Goal: Check status

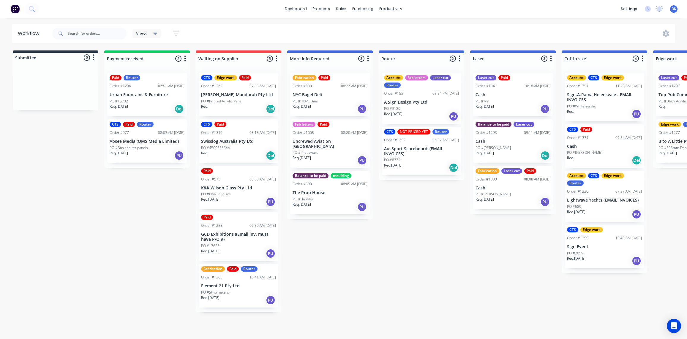
scroll to position [0, 107]
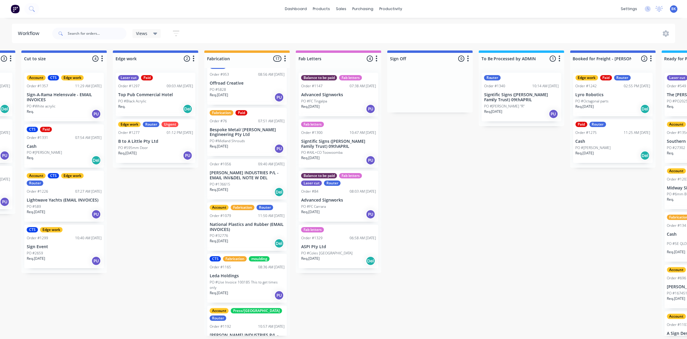
scroll to position [81, 0]
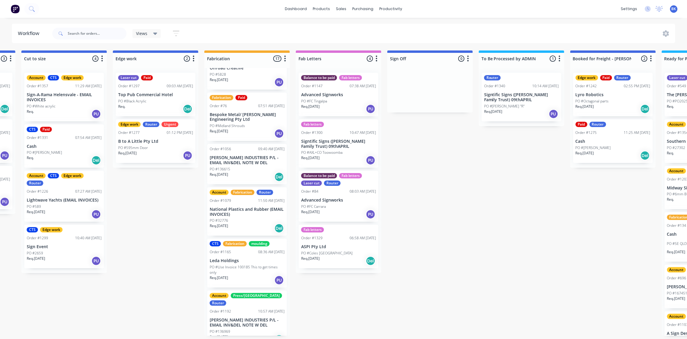
click at [247, 167] on div "PO #136615" at bounding box center [247, 169] width 75 height 5
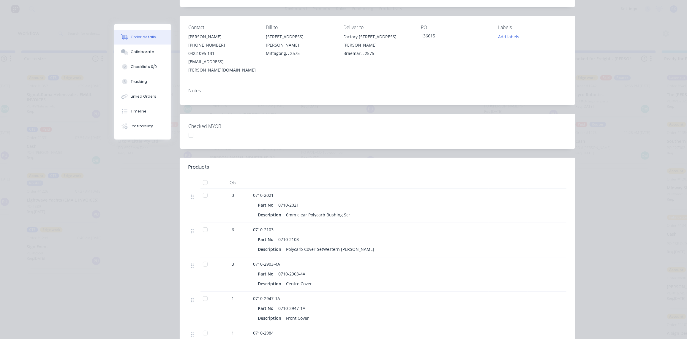
scroll to position [0, 0]
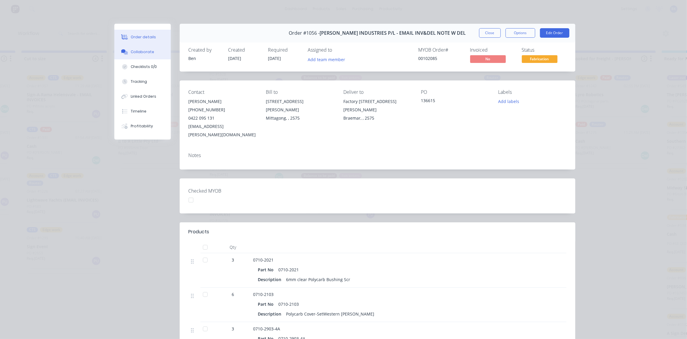
click at [136, 52] on div "Collaborate" at bounding box center [142, 51] width 23 height 5
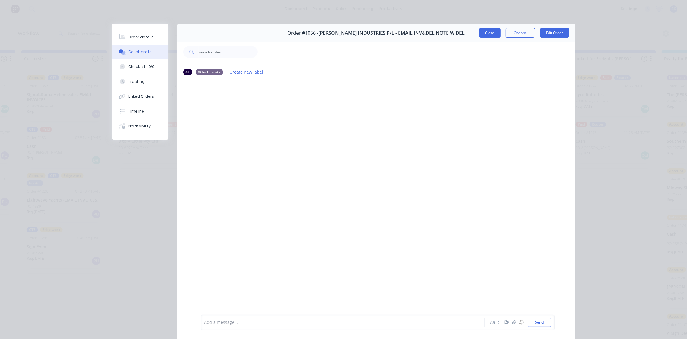
click at [490, 33] on button "Close" at bounding box center [490, 33] width 22 height 10
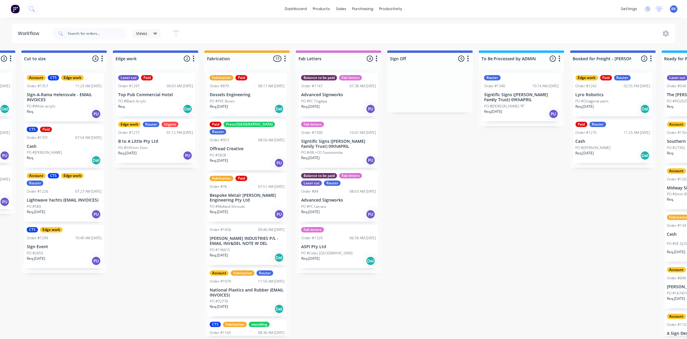
scroll to position [0, 540]
click at [252, 236] on p "[PERSON_NAME] INDUSTRIES P/L - EMAIL INV&DEL NOTE W DEL" at bounding box center [247, 241] width 75 height 10
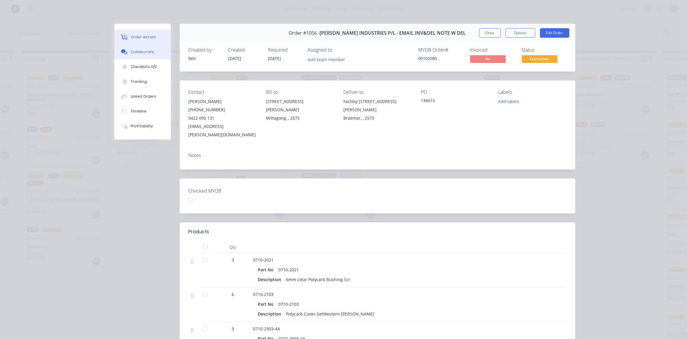
click at [134, 54] on div "Collaborate" at bounding box center [142, 51] width 23 height 5
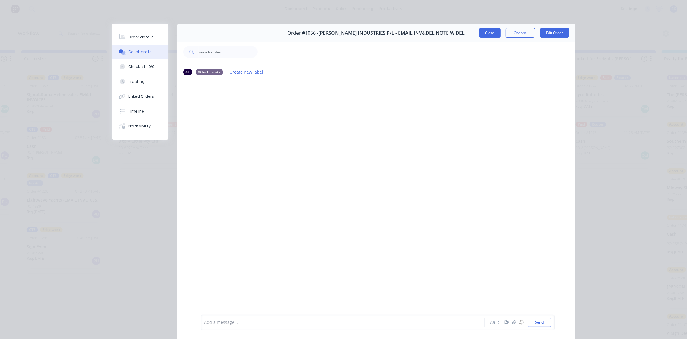
click at [485, 33] on button "Close" at bounding box center [490, 33] width 22 height 10
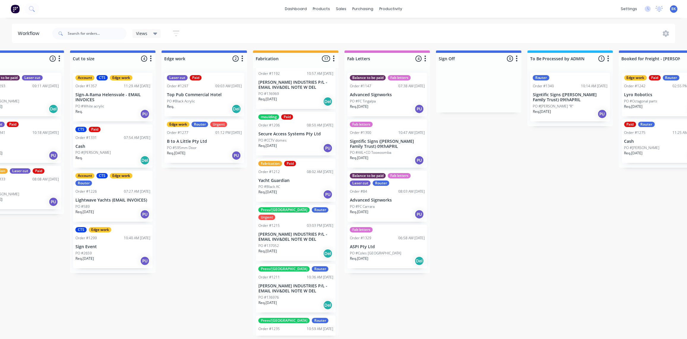
scroll to position [324, 0]
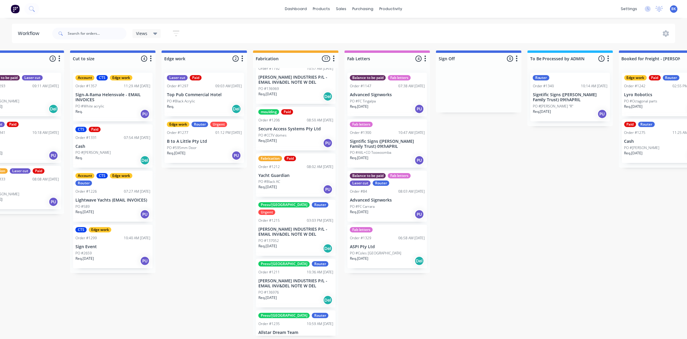
click at [296, 173] on p "Yacht Guardian" at bounding box center [295, 175] width 75 height 5
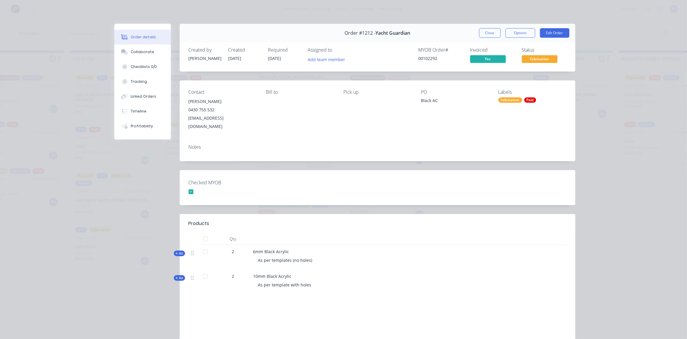
drag, startPoint x: 485, startPoint y: 31, endPoint x: 455, endPoint y: 202, distance: 173.0
click at [485, 31] on button "Close" at bounding box center [490, 33] width 22 height 10
